Goal: Task Accomplishment & Management: Manage account settings

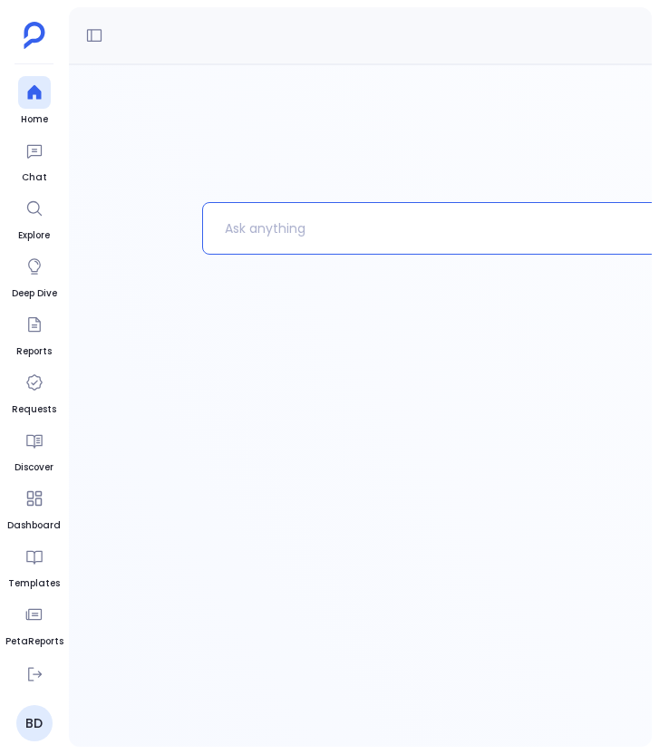
click at [270, 236] on p at bounding box center [514, 228] width 623 height 47
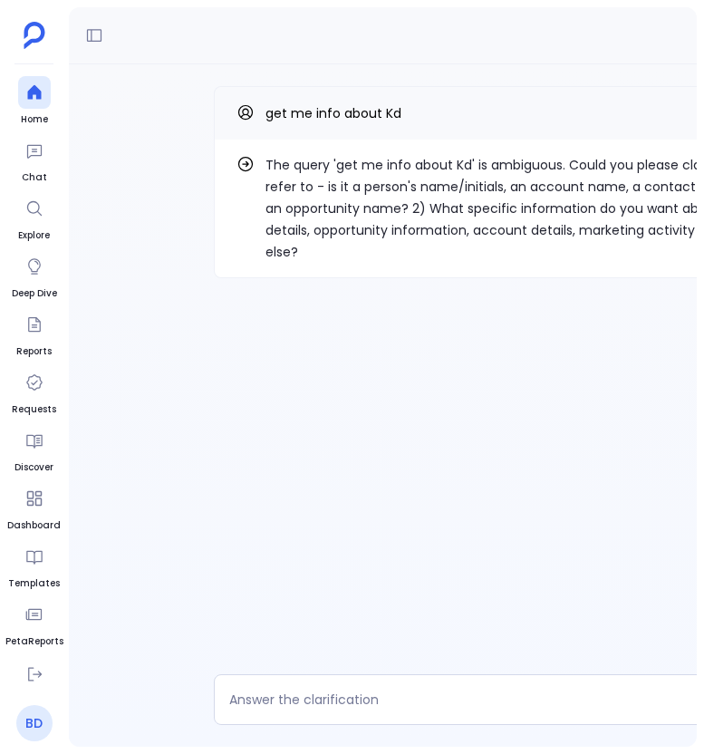
click at [34, 719] on link "BD" at bounding box center [34, 723] width 36 height 36
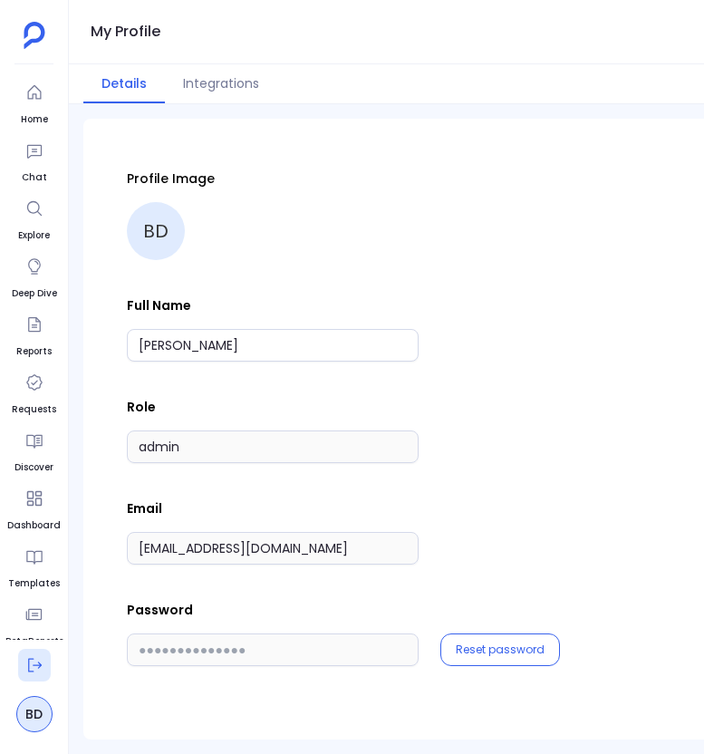
click at [38, 652] on button at bounding box center [34, 665] width 33 height 33
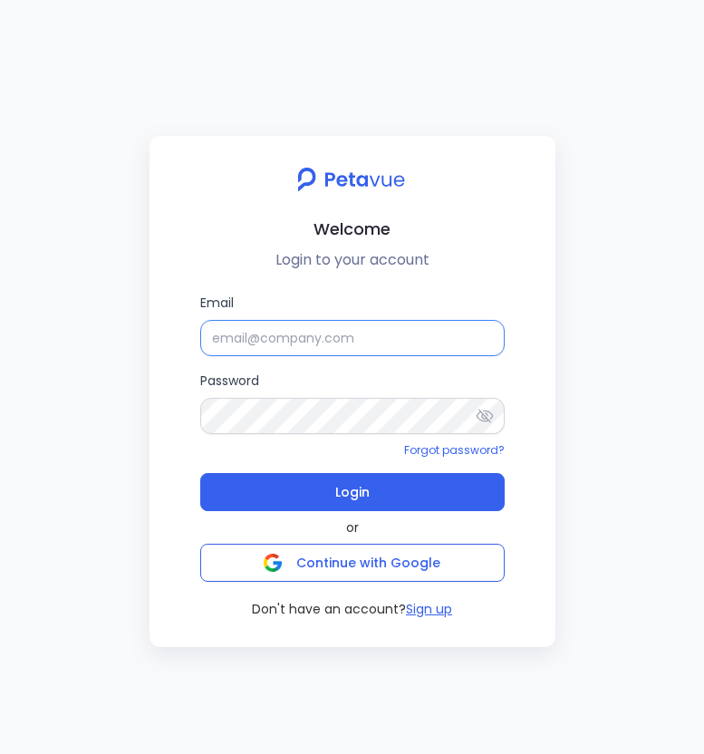
click at [376, 345] on input "Email" at bounding box center [352, 338] width 305 height 36
type input "[EMAIL_ADDRESS][DOMAIN_NAME]"
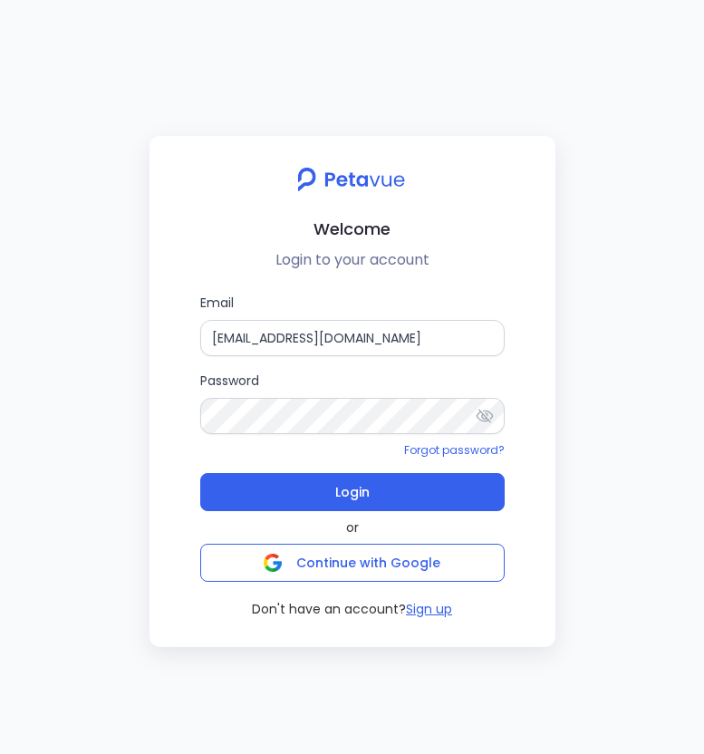
click at [402, 450] on div "Forgot password?" at bounding box center [352, 449] width 305 height 17
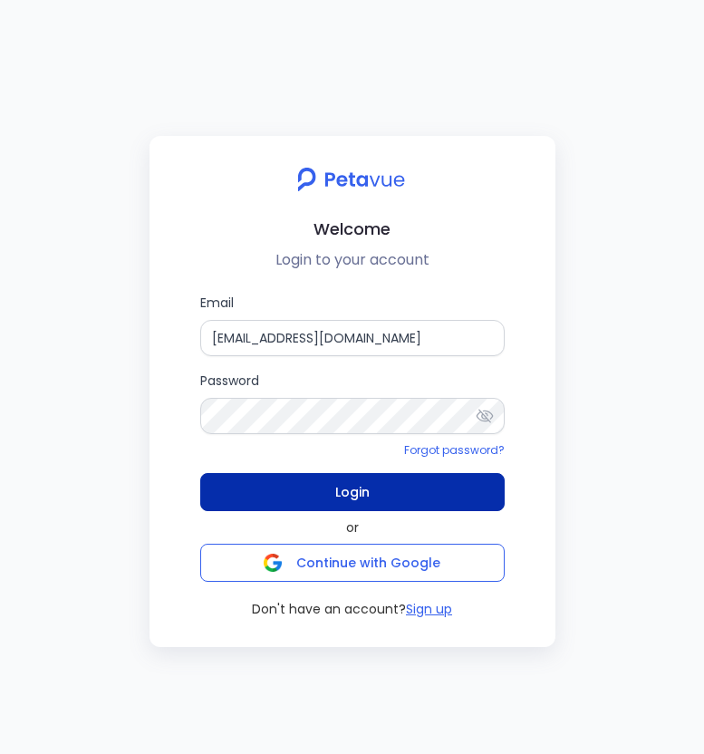
click at [397, 492] on button "Login" at bounding box center [352, 492] width 305 height 38
